Goal: Use online tool/utility: Utilize a website feature to perform a specific function

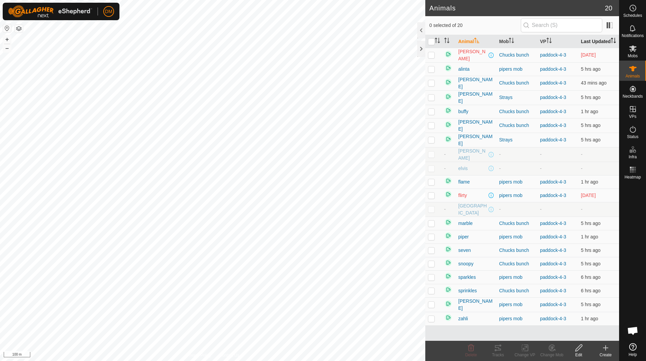
click at [611, 43] on icon "Activate to sort" at bounding box center [613, 40] width 5 height 5
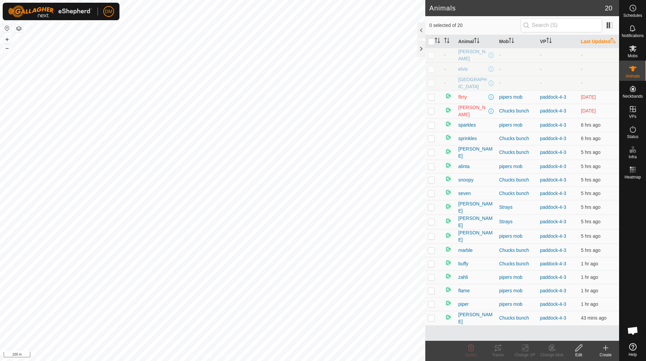
click at [611, 43] on icon "Activate to sort" at bounding box center [613, 40] width 5 height 5
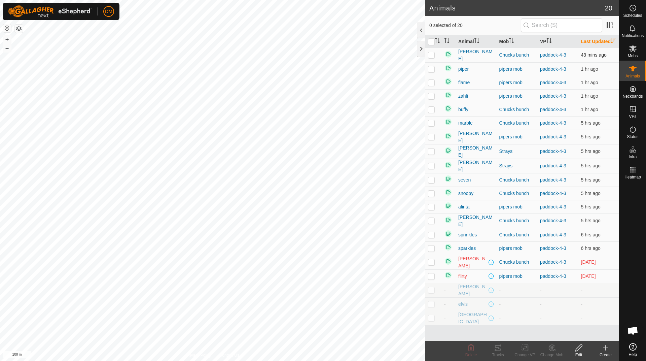
click at [431, 58] on p-checkbox at bounding box center [431, 54] width 7 height 5
checkbox input "true"
click at [500, 345] on icon at bounding box center [500, 345] width 2 height 2
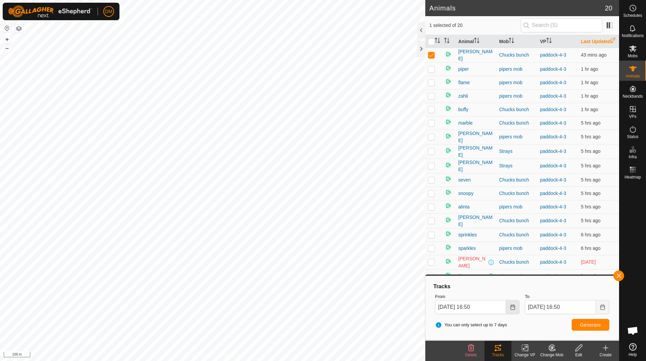
click at [512, 308] on icon "Choose Date" at bounding box center [512, 306] width 5 height 5
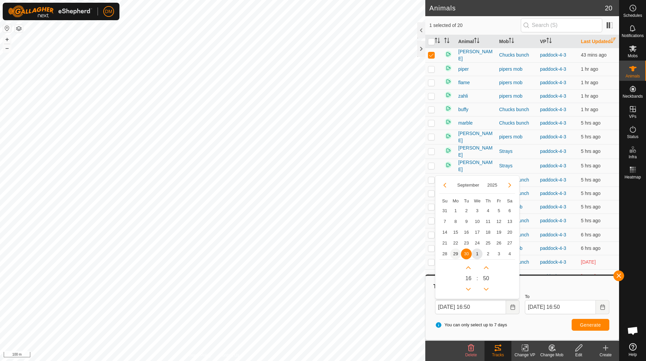
click at [452, 253] on span "29" at bounding box center [455, 253] width 11 height 11
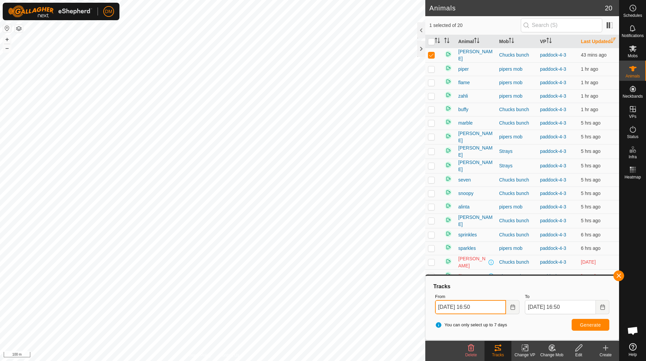
drag, startPoint x: 456, startPoint y: 307, endPoint x: 451, endPoint y: 306, distance: 5.8
click at [456, 307] on input "[DATE] 16:50" at bounding box center [470, 307] width 71 height 14
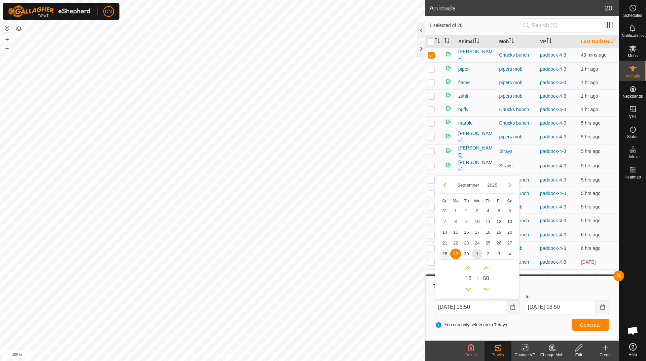
click at [444, 253] on span "28" at bounding box center [444, 253] width 11 height 11
type input "[DATE] 16:50"
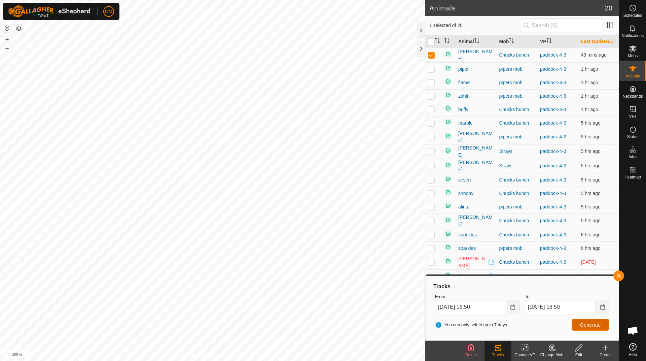
click at [583, 324] on span "Generate" at bounding box center [590, 324] width 21 height 5
click at [434, 72] on p-checkbox at bounding box center [431, 68] width 7 height 5
checkbox input "true"
click at [430, 85] on p-checkbox at bounding box center [431, 82] width 7 height 5
checkbox input "true"
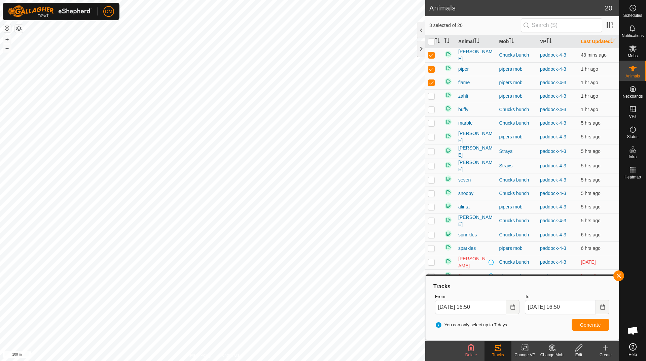
click at [431, 99] on p-checkbox at bounding box center [431, 95] width 7 height 5
checkbox input "true"
click at [430, 112] on p-checkbox at bounding box center [431, 109] width 7 height 5
click at [590, 324] on span "Generate" at bounding box center [590, 324] width 21 height 5
click at [431, 116] on td at bounding box center [433, 109] width 16 height 13
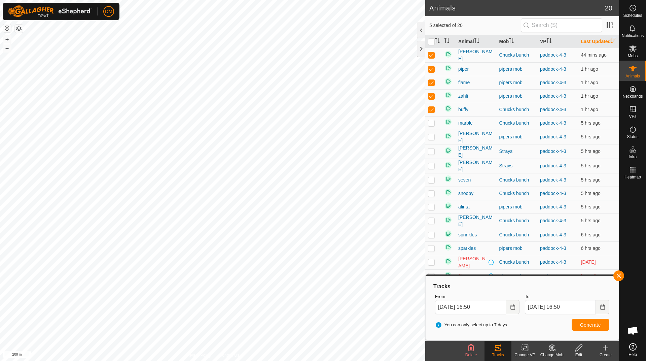
checkbox input "false"
click at [429, 99] on p-checkbox at bounding box center [431, 95] width 7 height 5
checkbox input "false"
drag, startPoint x: 431, startPoint y: 88, endPoint x: 434, endPoint y: 75, distance: 13.1
click at [432, 85] on p-checkbox at bounding box center [431, 82] width 7 height 5
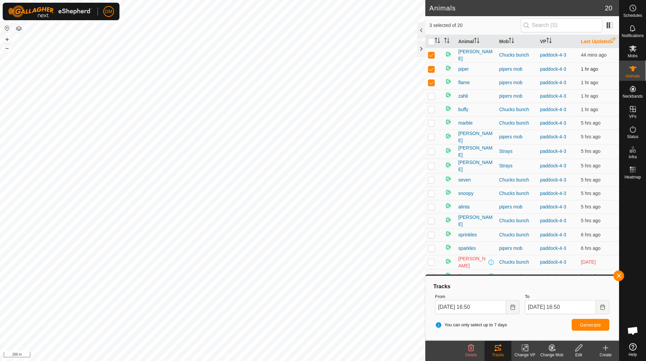
checkbox input "false"
click at [434, 72] on p-checkbox at bounding box center [431, 68] width 7 height 5
checkbox input "false"
click at [431, 58] on p-checkbox at bounding box center [431, 54] width 7 height 5
checkbox input "false"
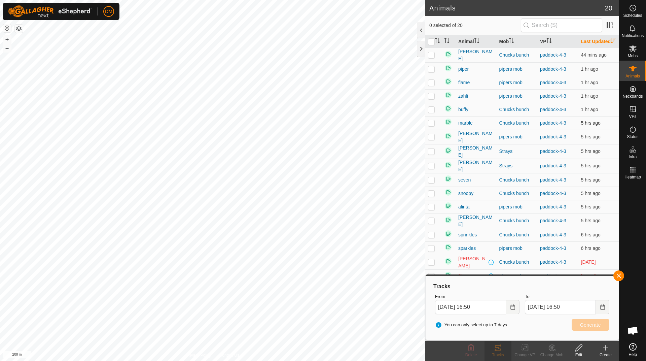
click at [429, 125] on p-checkbox at bounding box center [431, 122] width 7 height 5
checkbox input "true"
click at [431, 139] on p-checkbox at bounding box center [431, 136] width 7 height 5
checkbox input "true"
click at [429, 158] on td at bounding box center [433, 151] width 16 height 14
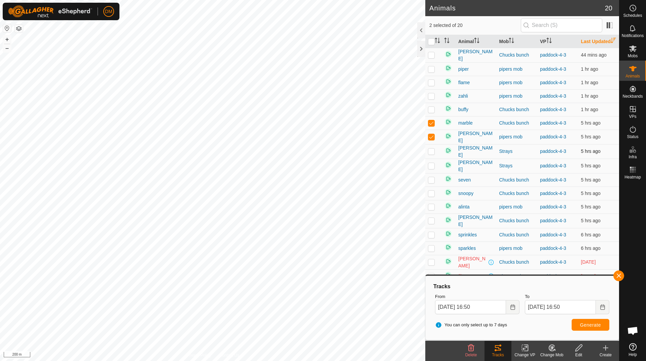
checkbox input "true"
drag, startPoint x: 431, startPoint y: 170, endPoint x: 432, endPoint y: 176, distance: 6.5
click at [431, 168] on p-checkbox at bounding box center [431, 165] width 7 height 5
checkbox input "true"
click at [430, 181] on p-checkbox at bounding box center [431, 179] width 7 height 5
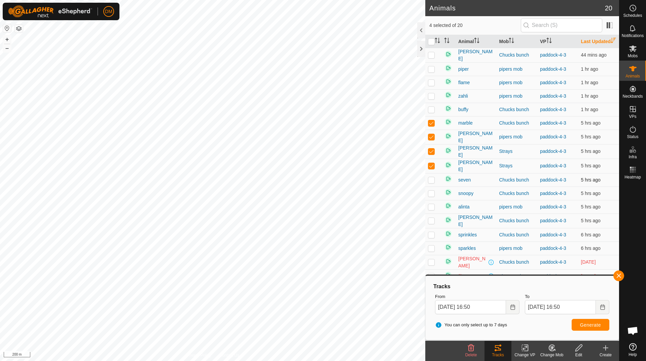
checkbox input "true"
click at [430, 195] on p-checkbox at bounding box center [431, 192] width 7 height 5
checkbox input "true"
click at [428, 223] on td at bounding box center [433, 220] width 16 height 14
checkbox input "true"
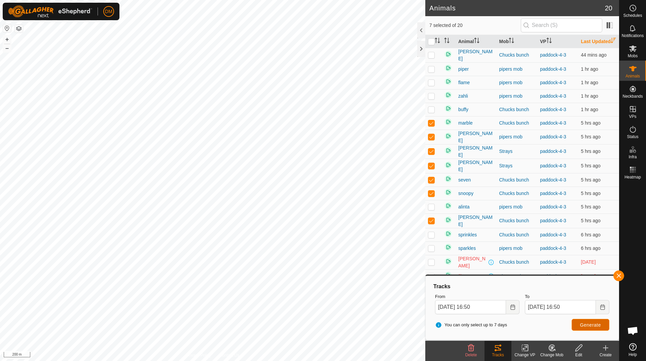
click at [596, 328] on button "Generate" at bounding box center [591, 325] width 38 height 12
click at [431, 237] on p-checkbox at bounding box center [431, 234] width 7 height 5
checkbox input "true"
click at [431, 251] on p-checkbox at bounding box center [431, 247] width 7 height 5
checkbox input "true"
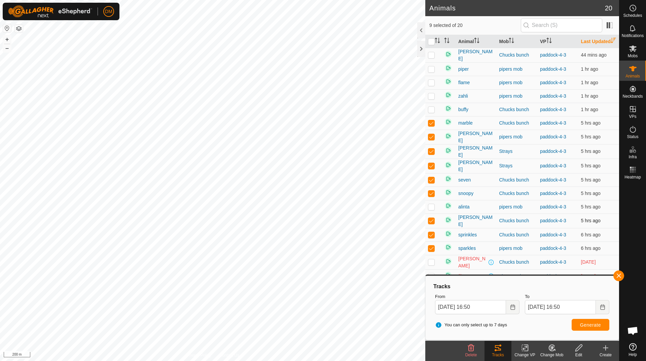
click at [434, 220] on p-checkbox at bounding box center [431, 220] width 7 height 5
checkbox input "false"
click at [432, 196] on p-checkbox at bounding box center [431, 192] width 7 height 5
checkbox input "false"
drag, startPoint x: 428, startPoint y: 183, endPoint x: 432, endPoint y: 179, distance: 5.0
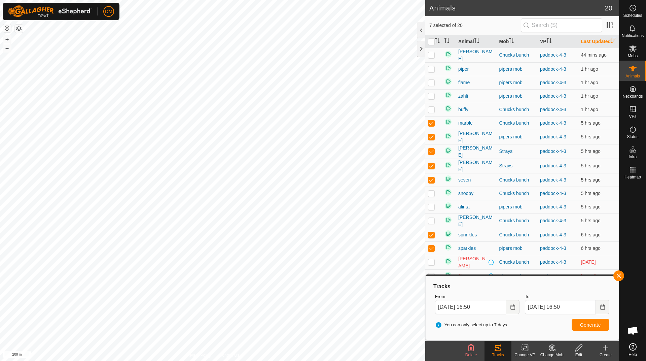
click at [428, 182] on p-checkbox at bounding box center [431, 179] width 7 height 5
checkbox input "false"
click at [432, 167] on p-checkbox at bounding box center [431, 165] width 7 height 5
checkbox input "false"
click at [432, 209] on p-checkbox at bounding box center [431, 206] width 7 height 5
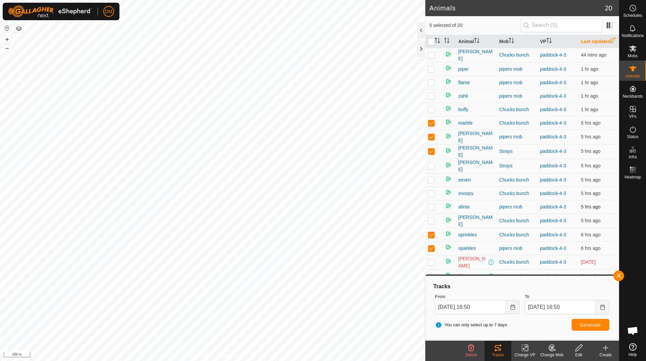
checkbox input "true"
click at [434, 196] on p-checkbox at bounding box center [431, 192] width 7 height 5
checkbox input "true"
click at [432, 152] on td at bounding box center [433, 151] width 16 height 14
checkbox input "false"
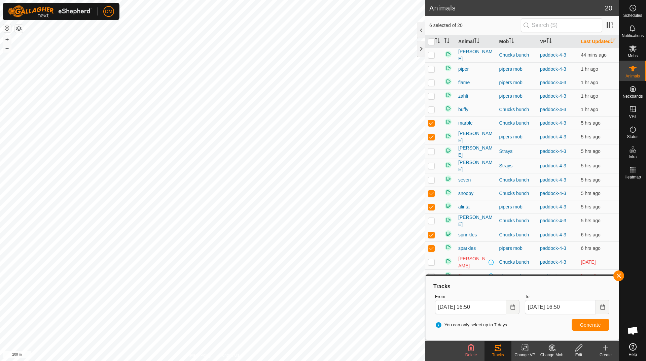
click at [432, 139] on p-checkbox at bounding box center [431, 136] width 7 height 5
checkbox input "false"
click at [431, 125] on p-checkbox at bounding box center [431, 122] width 7 height 5
checkbox input "false"
click at [595, 324] on span "Generate" at bounding box center [590, 324] width 21 height 5
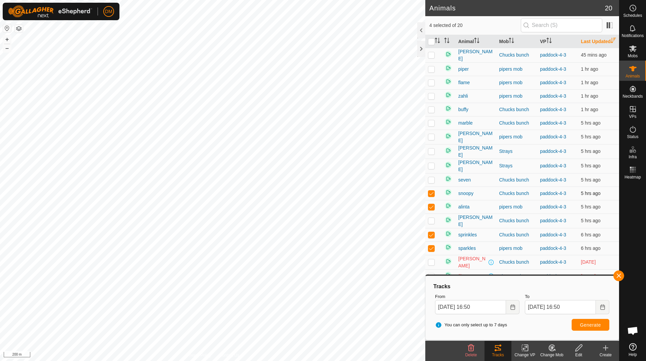
click at [430, 193] on p-tablecheckbox at bounding box center [431, 192] width 7 height 5
checkbox input "false"
click at [430, 262] on p-checkbox at bounding box center [431, 261] width 7 height 5
checkbox input "true"
click at [432, 253] on td at bounding box center [433, 247] width 16 height 13
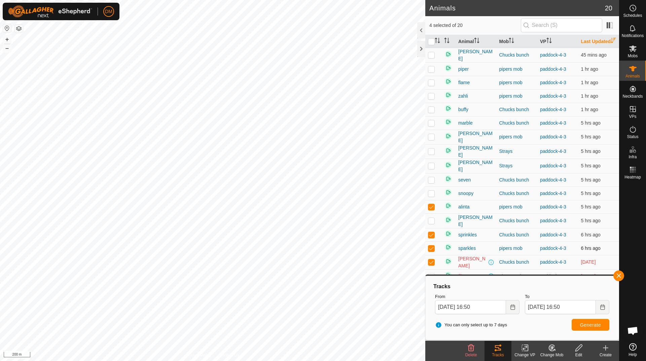
checkbox input "false"
click at [432, 237] on p-checkbox at bounding box center [431, 234] width 7 height 5
checkbox input "false"
click at [582, 323] on span "Generate" at bounding box center [590, 324] width 21 height 5
click at [431, 209] on p-checkbox at bounding box center [431, 206] width 7 height 5
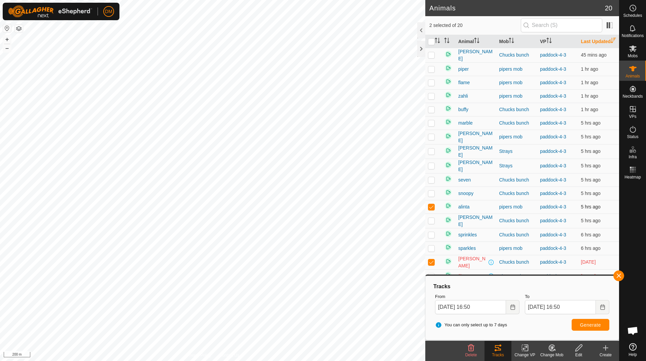
checkbox input "false"
click at [593, 320] on button "Generate" at bounding box center [591, 325] width 38 height 12
click at [420, 49] on div at bounding box center [421, 49] width 8 height 16
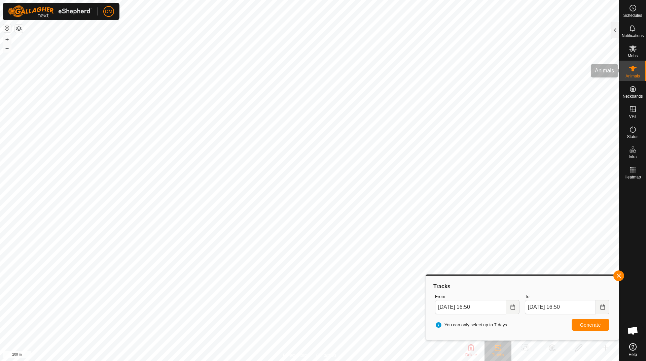
click at [635, 72] on icon at bounding box center [633, 69] width 8 height 8
click at [614, 33] on div at bounding box center [615, 30] width 8 height 16
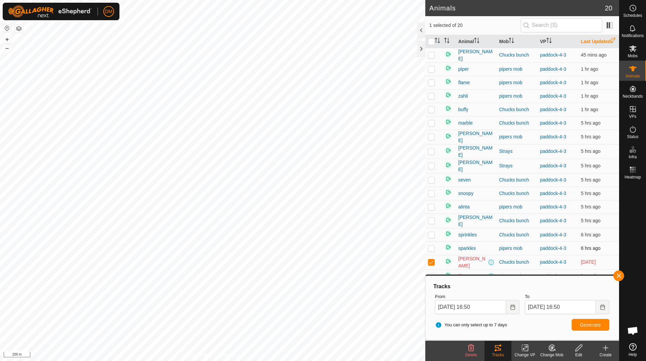
drag, startPoint x: 432, startPoint y: 265, endPoint x: 429, endPoint y: 253, distance: 12.7
click at [431, 262] on p-checkbox at bounding box center [431, 261] width 7 height 5
checkbox input "false"
click at [638, 222] on div at bounding box center [632, 261] width 27 height 158
click at [617, 277] on span "button" at bounding box center [618, 275] width 5 height 5
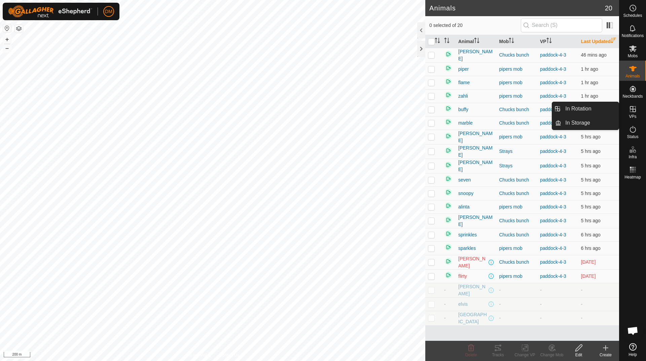
click at [634, 108] on icon at bounding box center [633, 109] width 8 height 8
click at [595, 105] on link "In Rotation" at bounding box center [590, 108] width 58 height 13
